Goal: Transaction & Acquisition: Purchase product/service

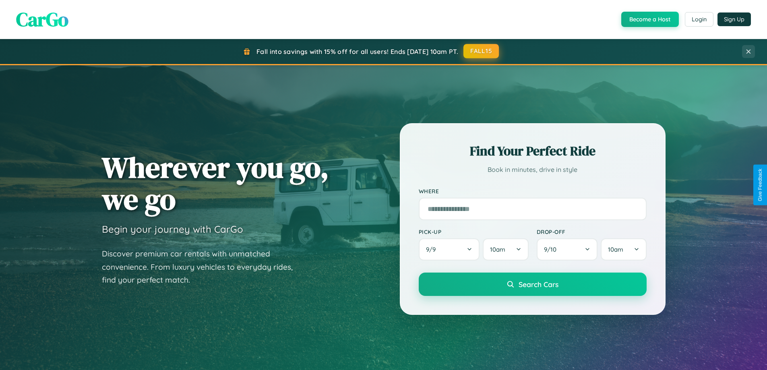
click at [481, 51] on button "FALL15" at bounding box center [480, 51] width 35 height 14
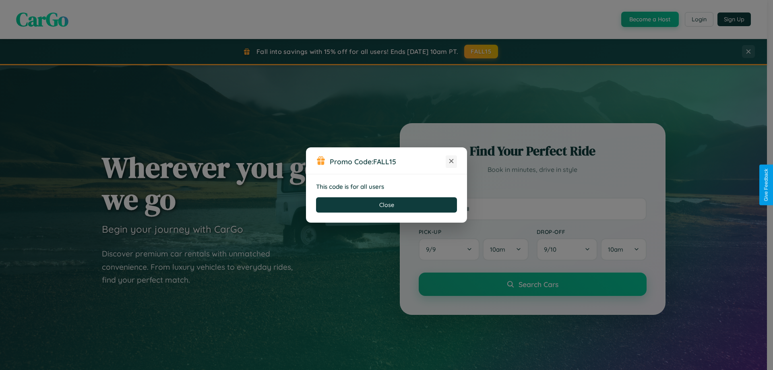
click at [451, 161] on icon at bounding box center [451, 161] width 8 height 8
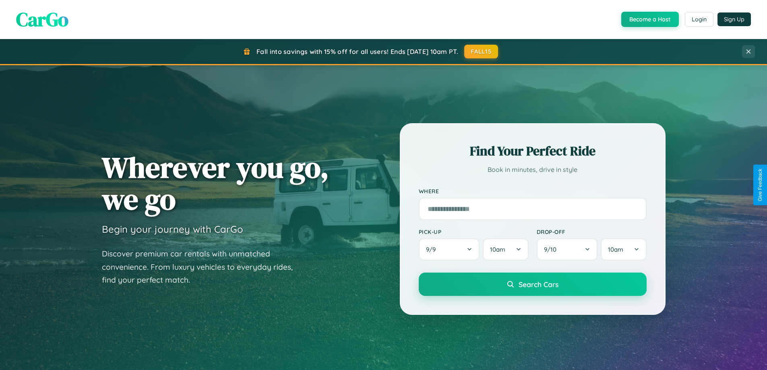
scroll to position [347, 0]
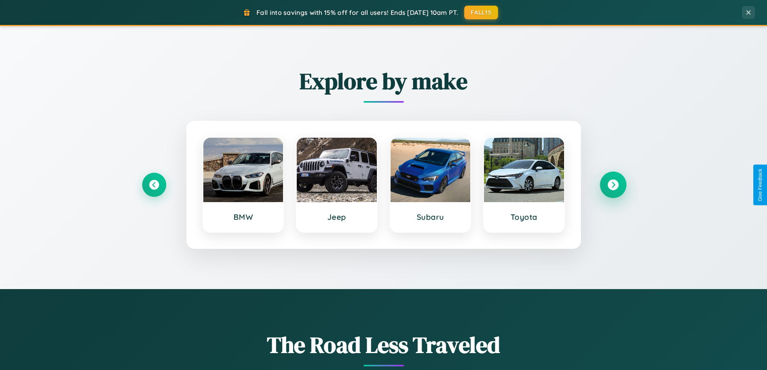
click at [612, 185] on icon at bounding box center [612, 184] width 11 height 11
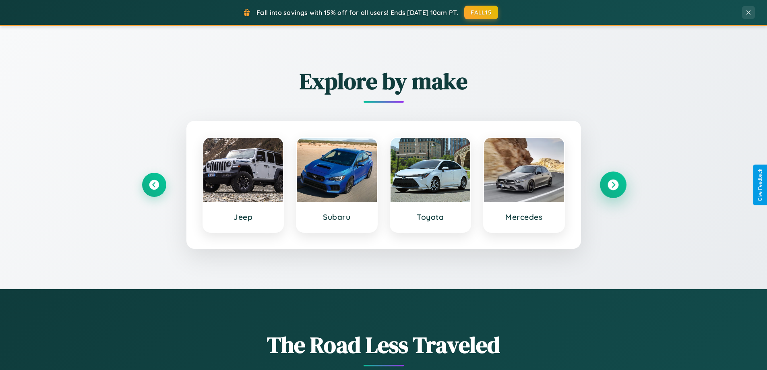
click at [612, 185] on icon at bounding box center [612, 184] width 11 height 11
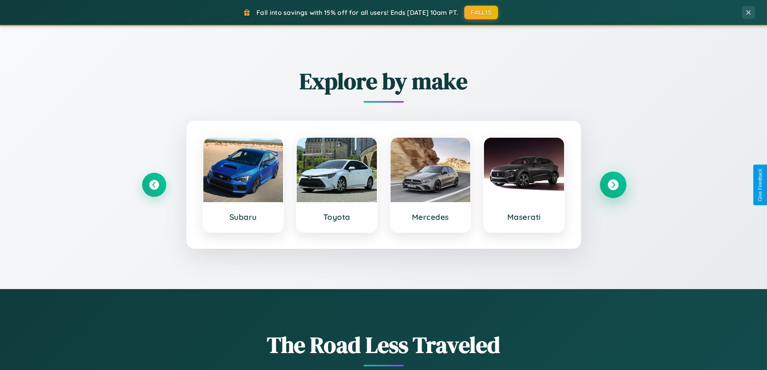
click at [612, 185] on icon at bounding box center [612, 184] width 11 height 11
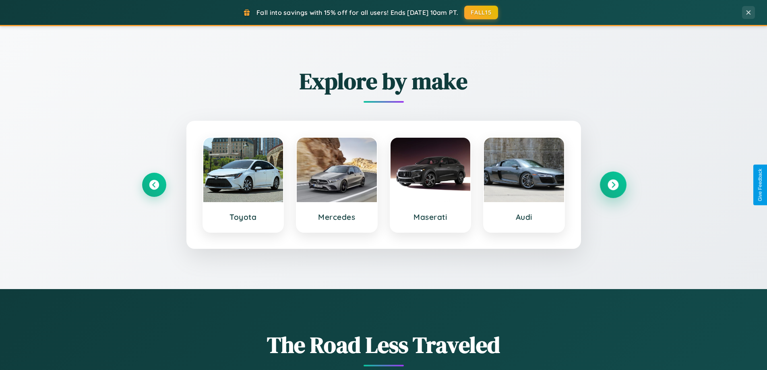
click at [612, 185] on icon at bounding box center [612, 184] width 11 height 11
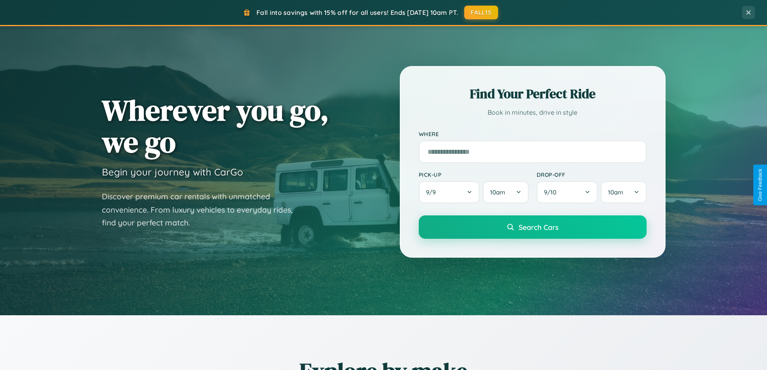
scroll to position [24, 0]
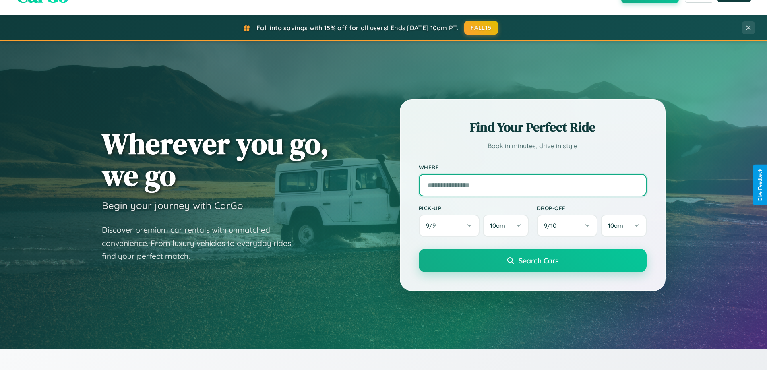
click at [532, 185] on input "text" at bounding box center [532, 185] width 228 height 23
type input "******"
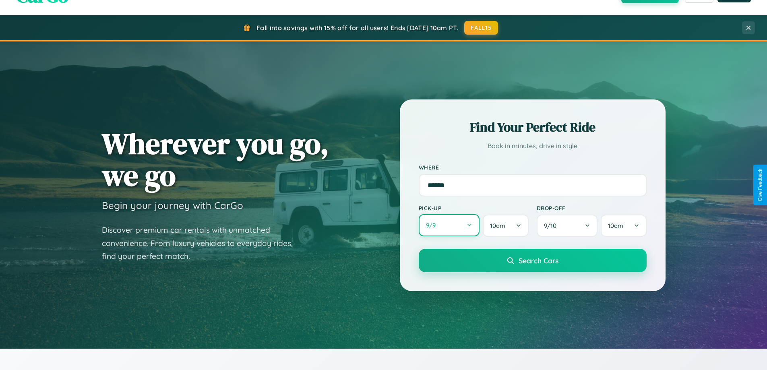
click at [449, 225] on button "9 / 9" at bounding box center [448, 225] width 61 height 22
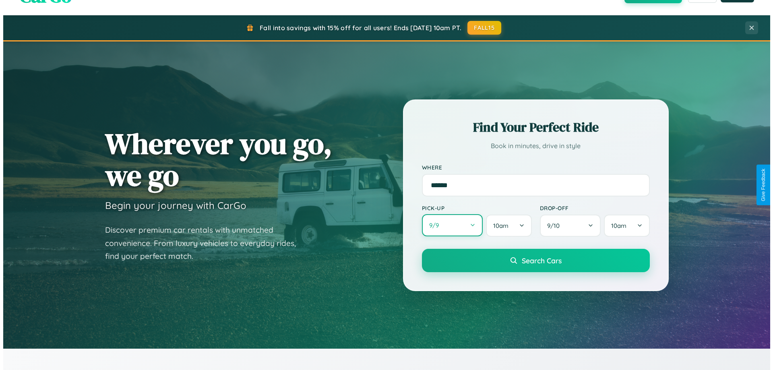
select select "*"
select select "****"
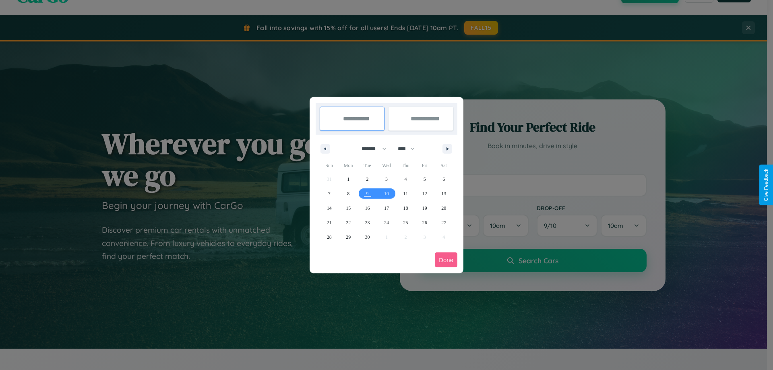
drag, startPoint x: 370, startPoint y: 148, endPoint x: 386, endPoint y: 161, distance: 20.6
click at [370, 148] on select "******* ******** ***** ***** *** **** **** ****** ********* ******* ******** **…" at bounding box center [372, 148] width 34 height 13
select select "*"
drag, startPoint x: 410, startPoint y: 148, endPoint x: 386, endPoint y: 161, distance: 26.7
click at [410, 148] on select "**** **** **** **** **** **** **** **** **** **** **** **** **** **** **** ****…" at bounding box center [406, 148] width 24 height 13
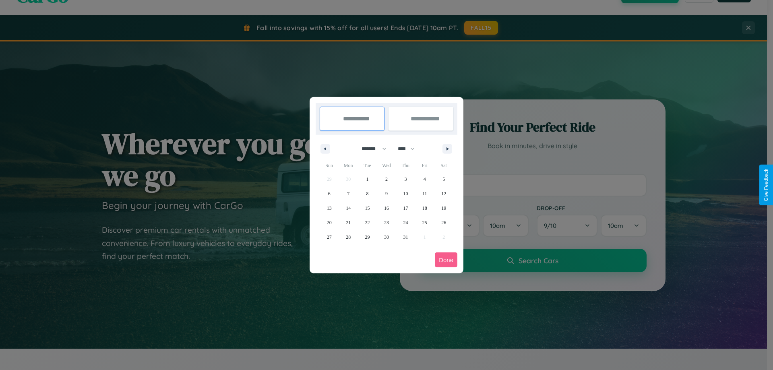
select select "****"
click at [367, 193] on span "7" at bounding box center [367, 193] width 2 height 14
type input "**********"
click at [443, 193] on span "11" at bounding box center [443, 193] width 5 height 14
type input "**********"
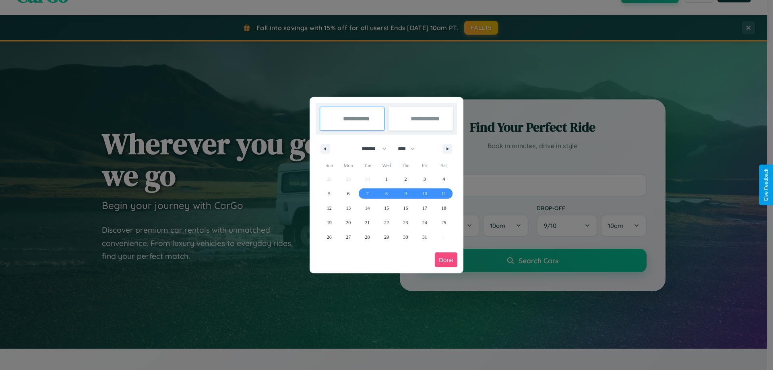
click at [446, 260] on button "Done" at bounding box center [446, 259] width 23 height 15
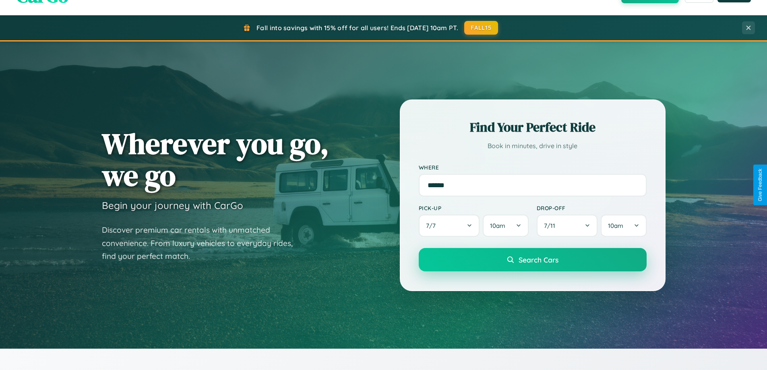
click at [532, 260] on span "Search Cars" at bounding box center [538, 259] width 40 height 9
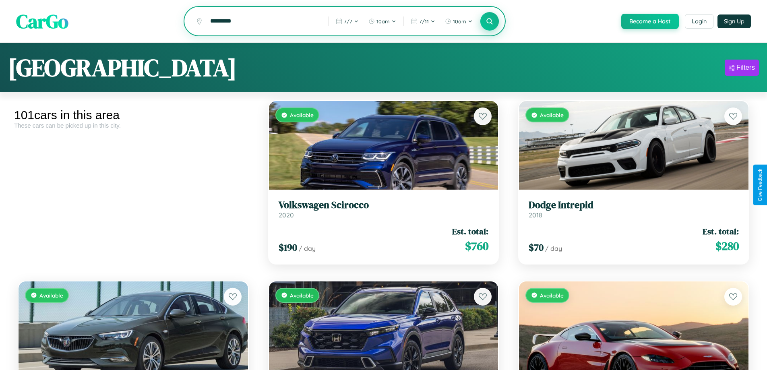
click at [489, 22] on icon at bounding box center [490, 21] width 8 height 8
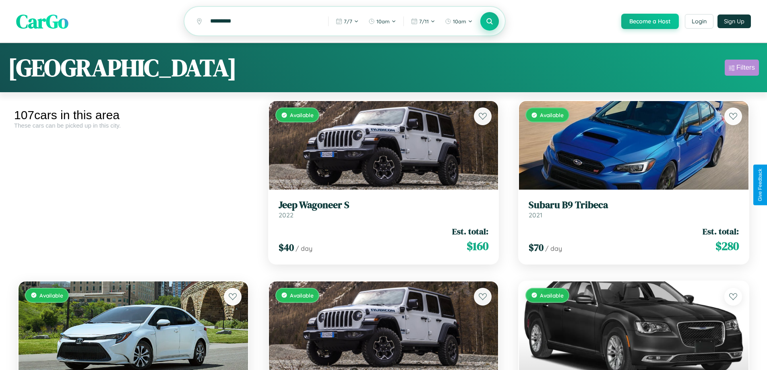
click at [741, 69] on div "Filters" at bounding box center [745, 68] width 19 height 8
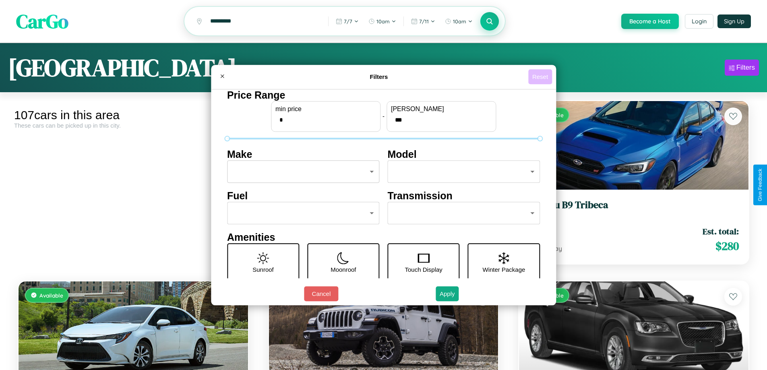
click at [541, 76] on button "Reset" at bounding box center [540, 76] width 24 height 15
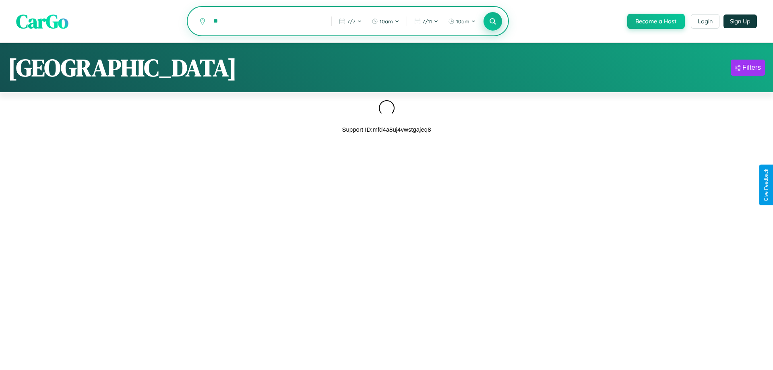
type input "*"
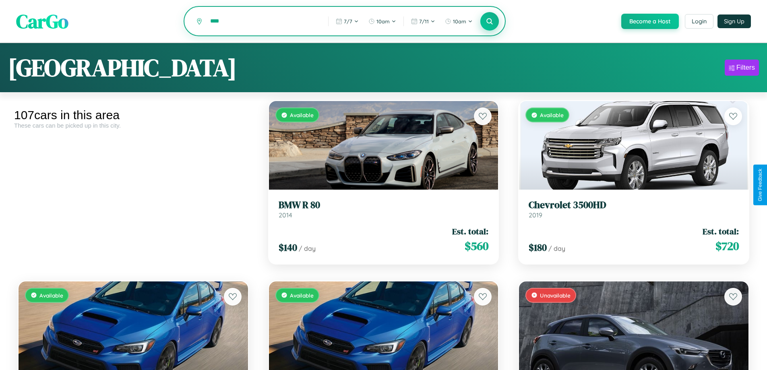
type input "****"
click at [489, 21] on icon at bounding box center [490, 21] width 8 height 8
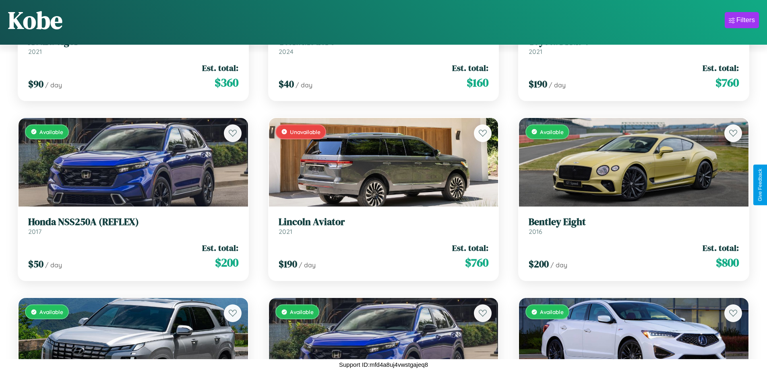
scroll to position [3176, 0]
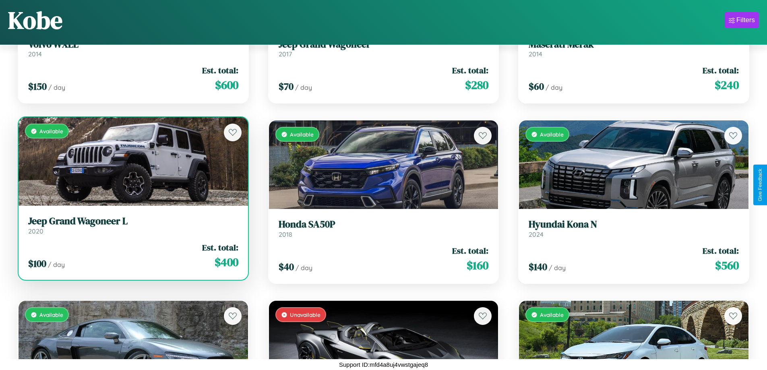
click at [132, 225] on h3 "Jeep Grand Wagoneer L" at bounding box center [133, 221] width 210 height 12
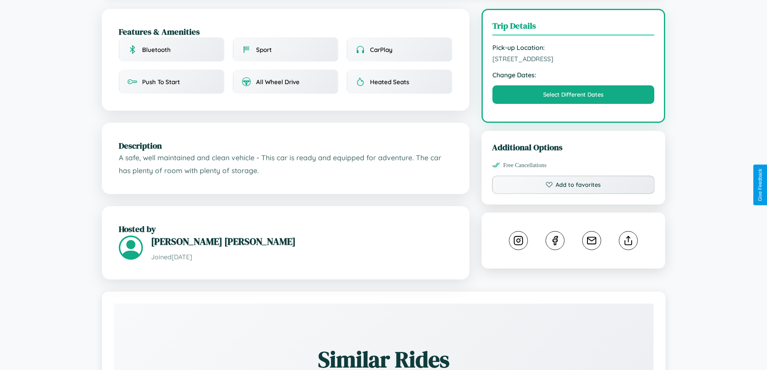
scroll to position [215, 0]
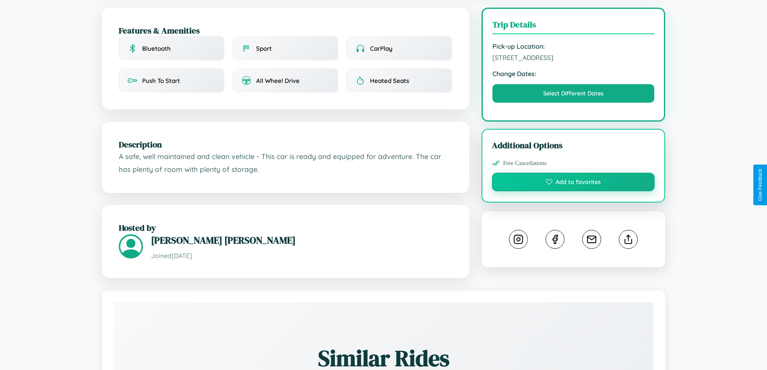
click at [573, 183] on button "Add to favorites" at bounding box center [573, 182] width 163 height 19
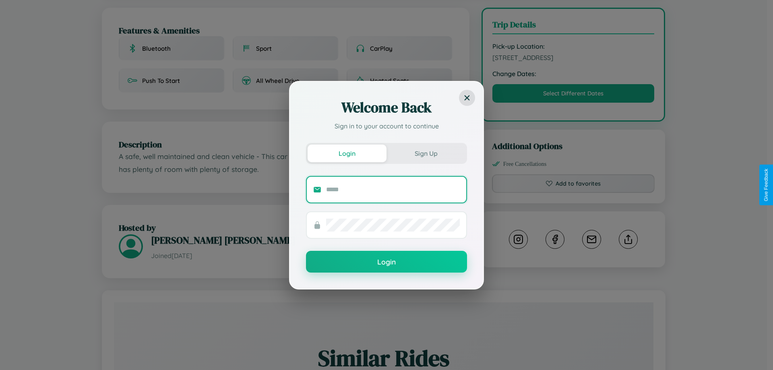
click at [393, 189] on input "text" at bounding box center [393, 189] width 134 height 13
type input "**********"
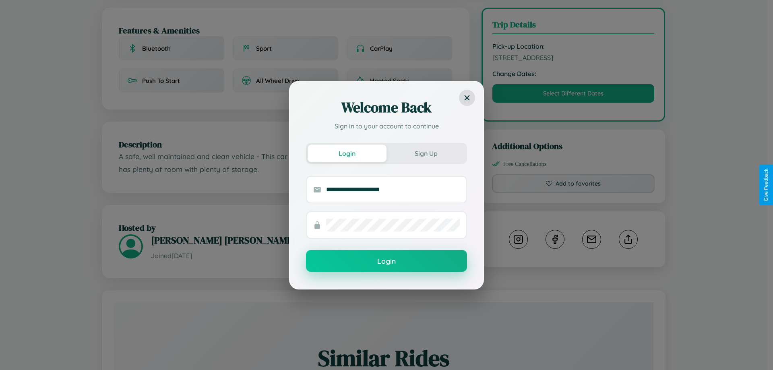
click at [386, 261] on button "Login" at bounding box center [386, 261] width 161 height 22
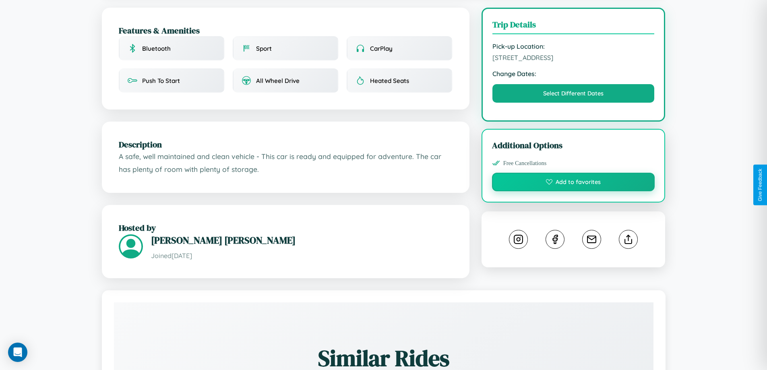
click at [573, 184] on button "Add to favorites" at bounding box center [573, 182] width 163 height 19
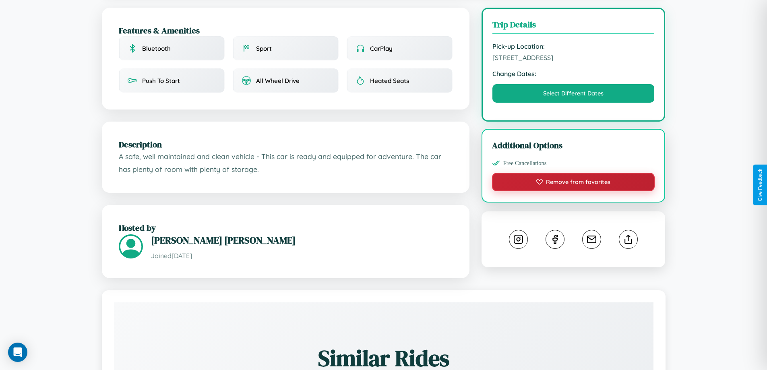
scroll to position [271, 0]
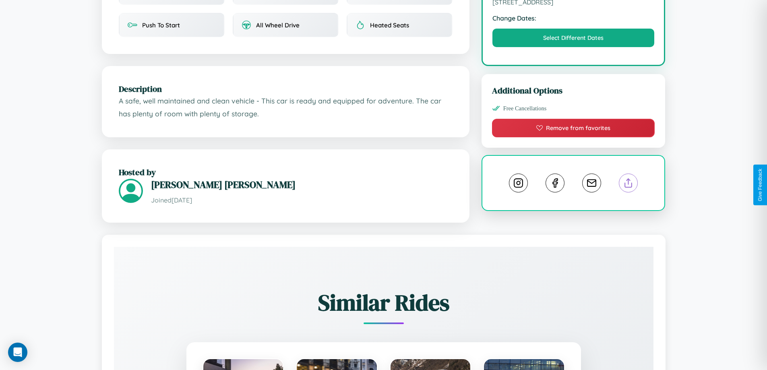
click at [628, 184] on line at bounding box center [628, 182] width 0 height 6
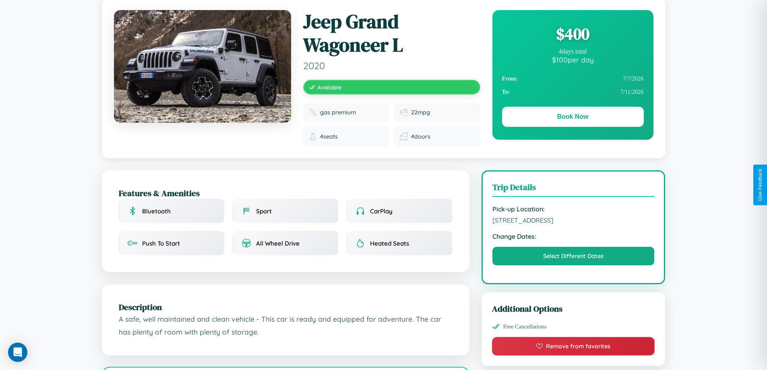
scroll to position [0, 0]
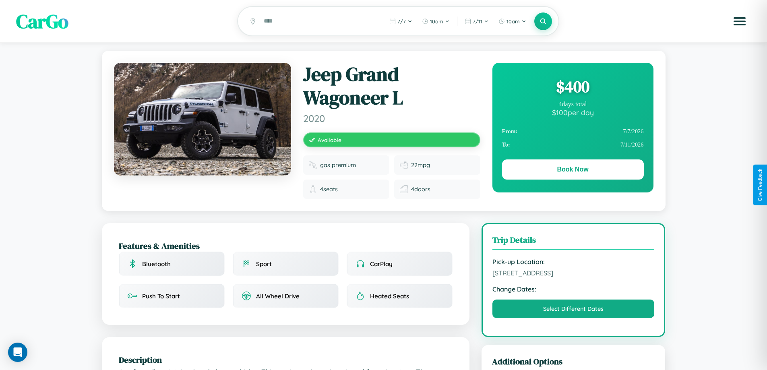
click at [572, 88] on div "$ 400" at bounding box center [573, 87] width 142 height 22
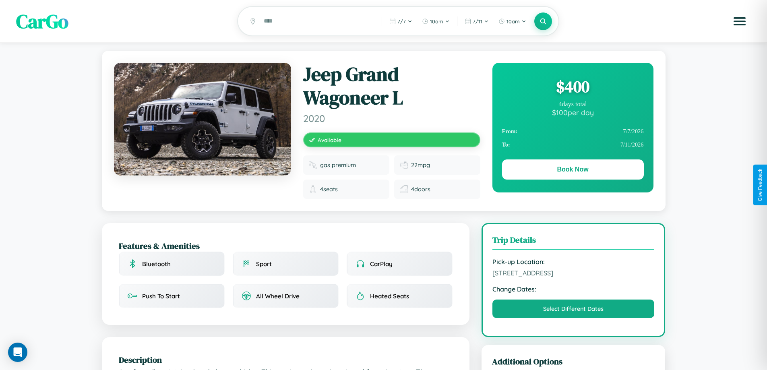
click at [572, 88] on div "$ 400" at bounding box center [573, 87] width 142 height 22
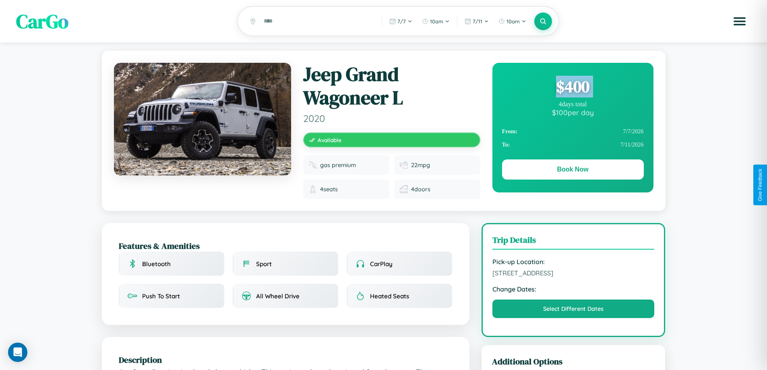
click at [572, 88] on div "$ 400" at bounding box center [573, 87] width 142 height 22
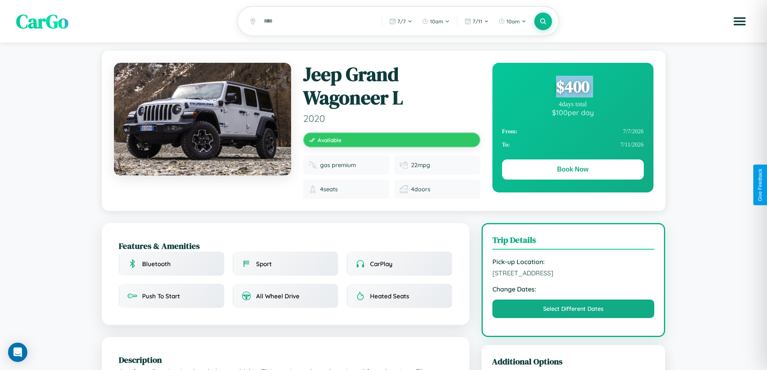
click at [572, 88] on div "$ 400" at bounding box center [573, 87] width 142 height 22
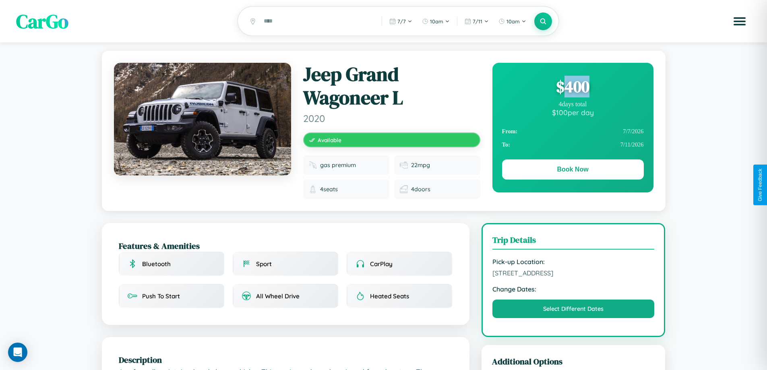
click at [572, 88] on div "$ 400" at bounding box center [573, 87] width 142 height 22
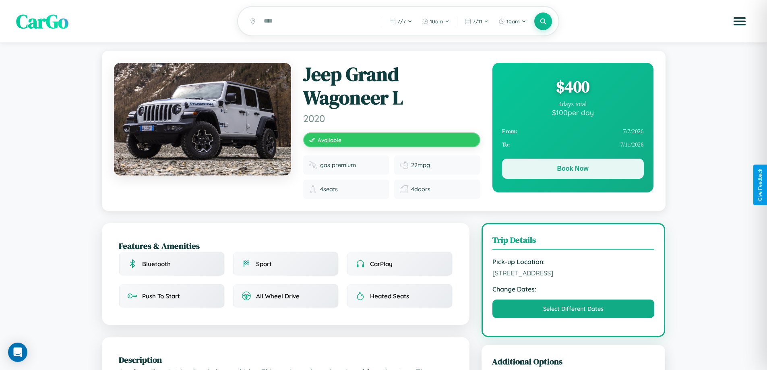
click at [572, 170] on button "Book Now" at bounding box center [573, 169] width 142 height 20
